Goal: Task Accomplishment & Management: Complete application form

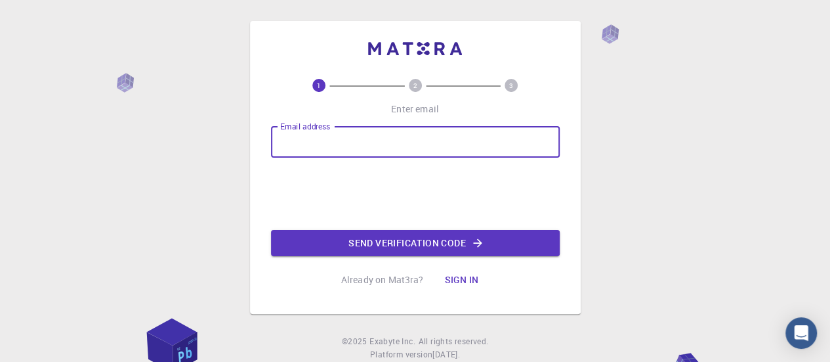
click at [356, 142] on input "Email address" at bounding box center [415, 142] width 289 height 32
